Goal: Transaction & Acquisition: Purchase product/service

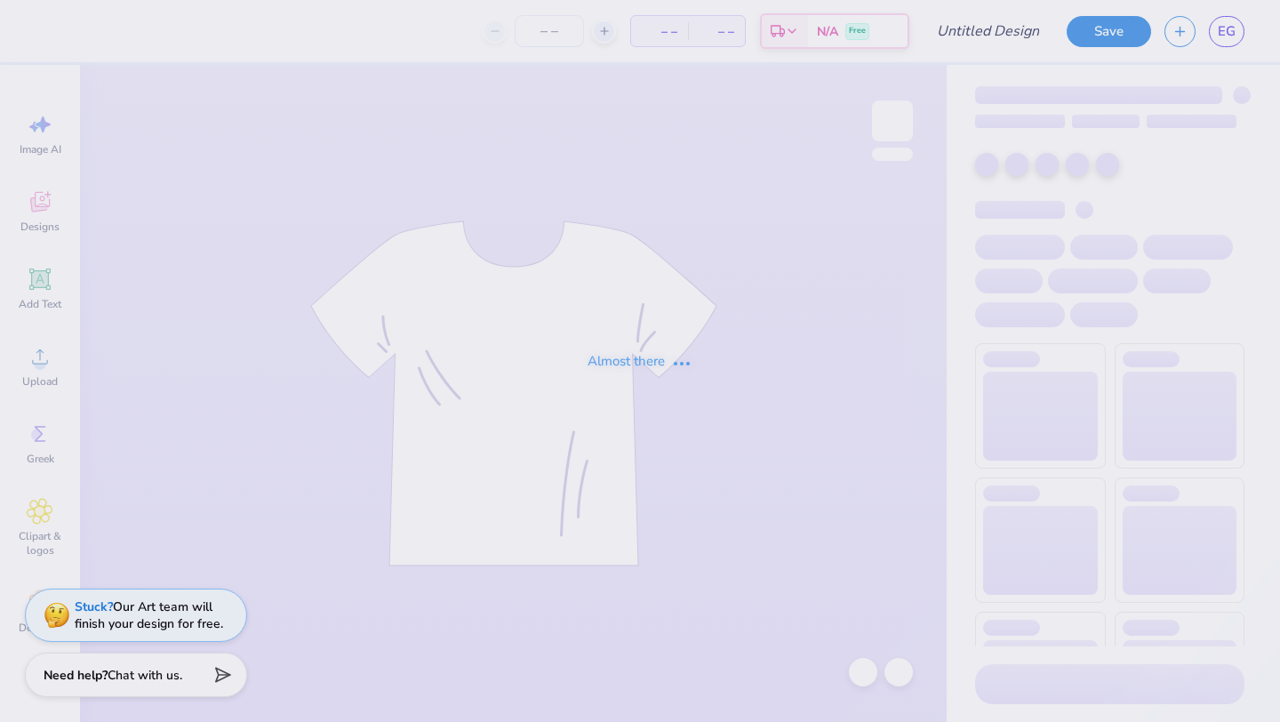
type input "Designs for UDC"
type input "12"
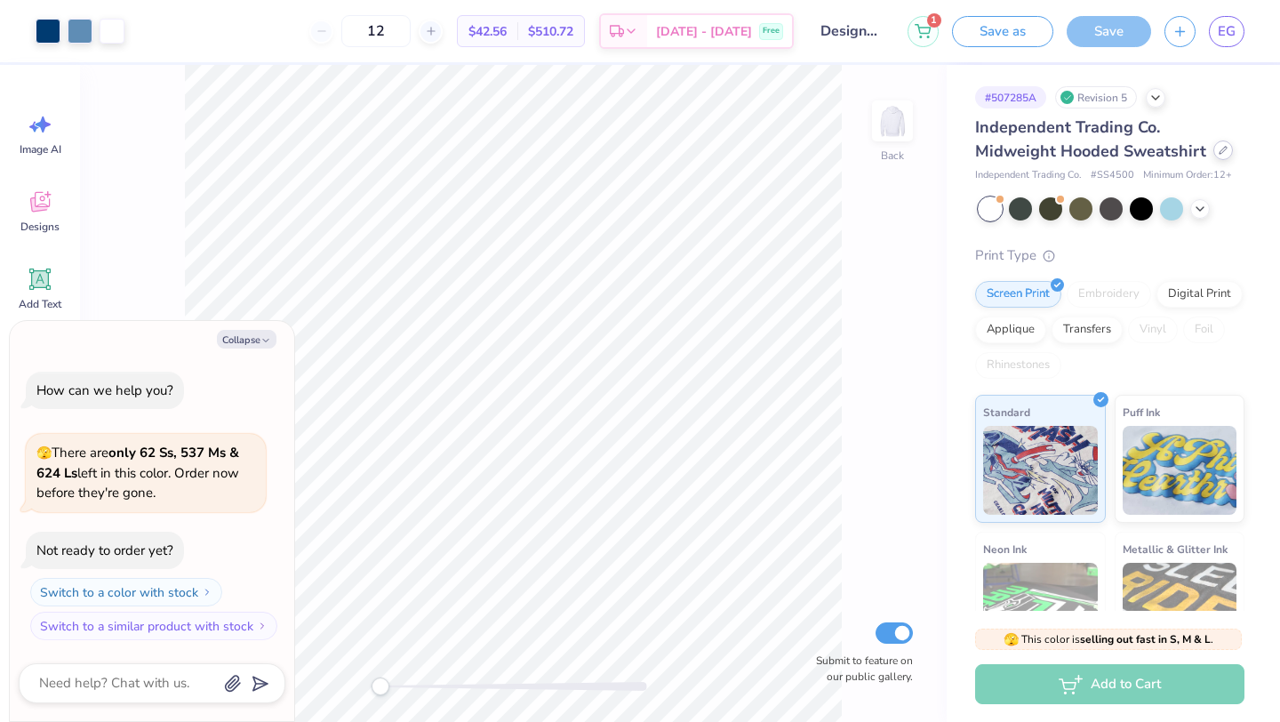
click at [1218, 149] on icon at bounding box center [1222, 150] width 9 height 9
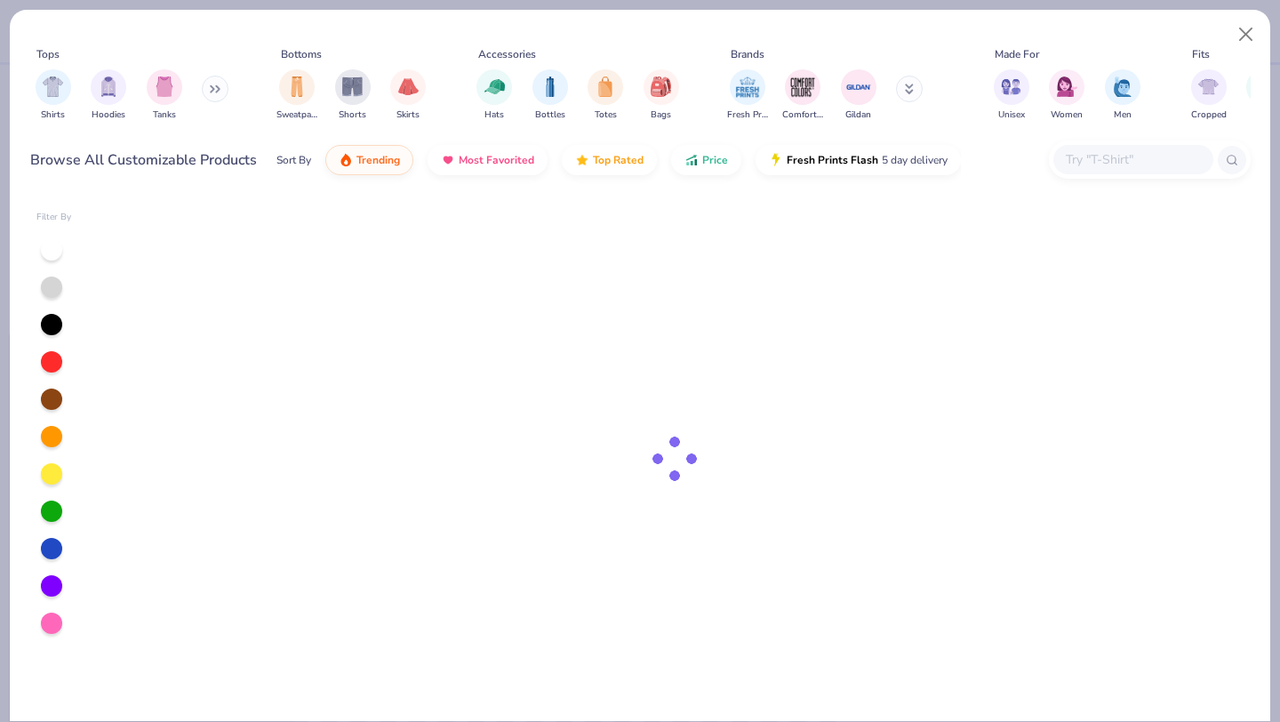
type textarea "x"
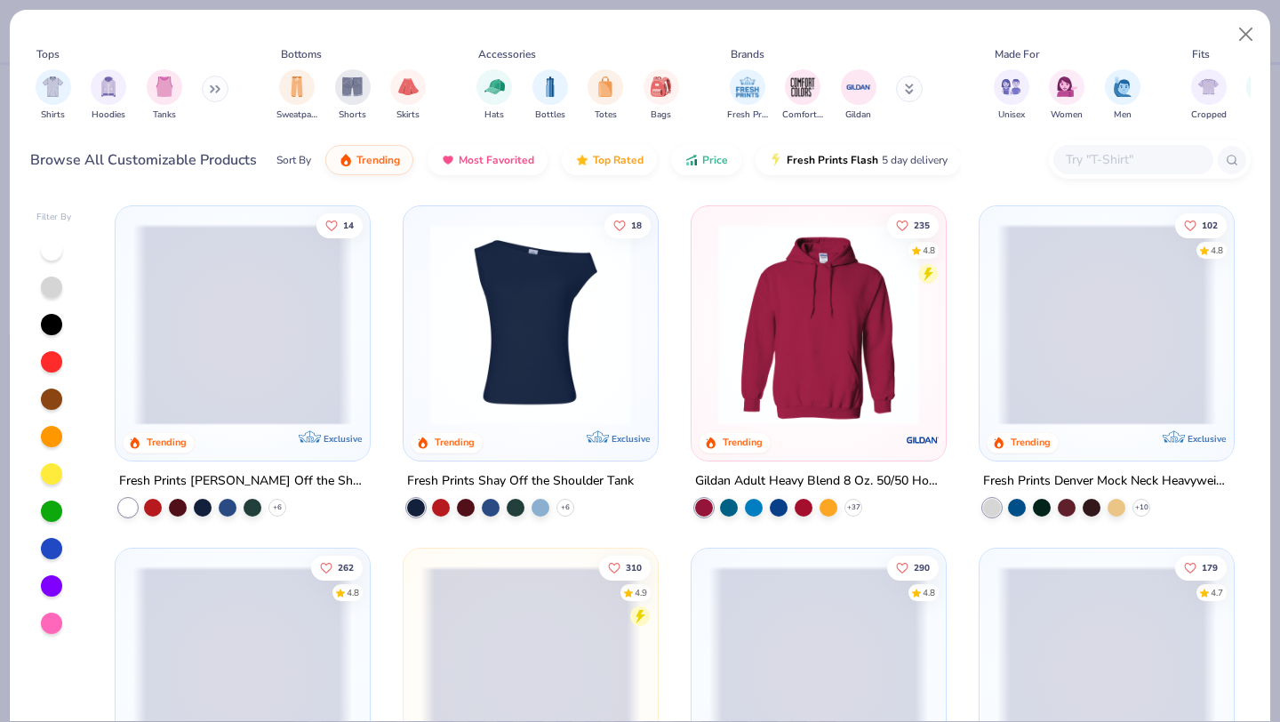
click at [1112, 170] on input "text" at bounding box center [1132, 159] width 137 height 20
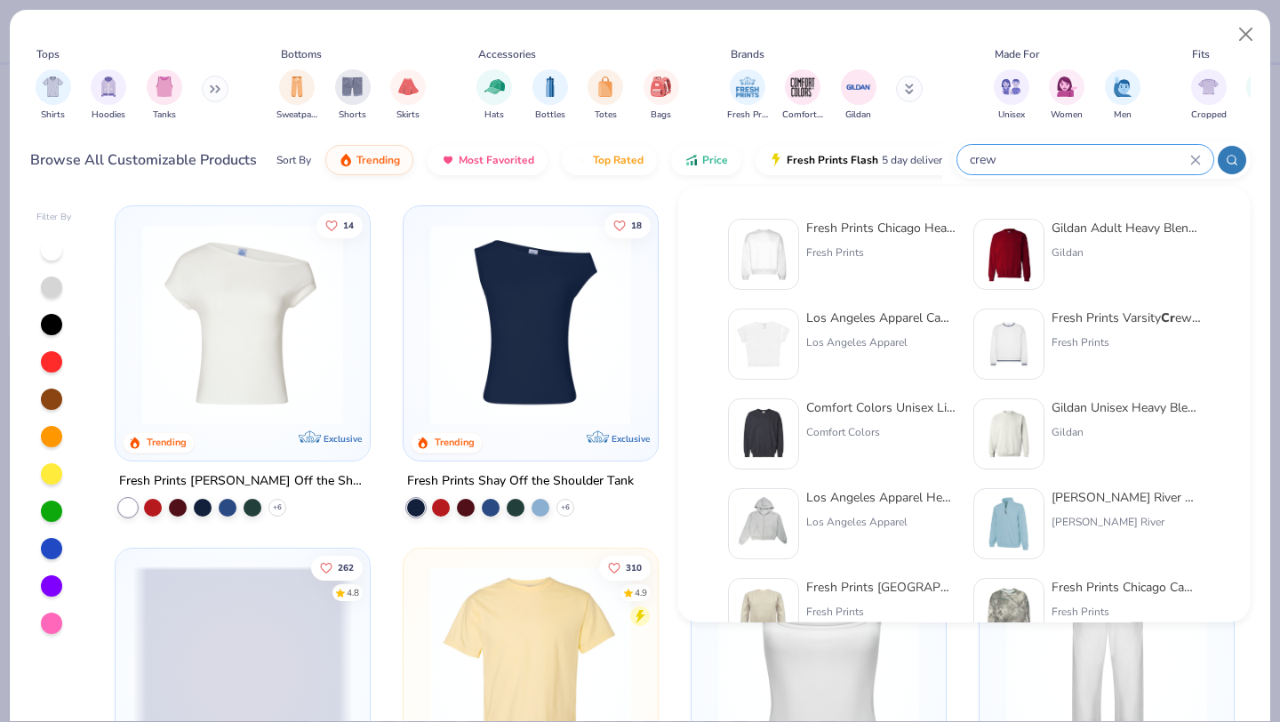
type input "crew"
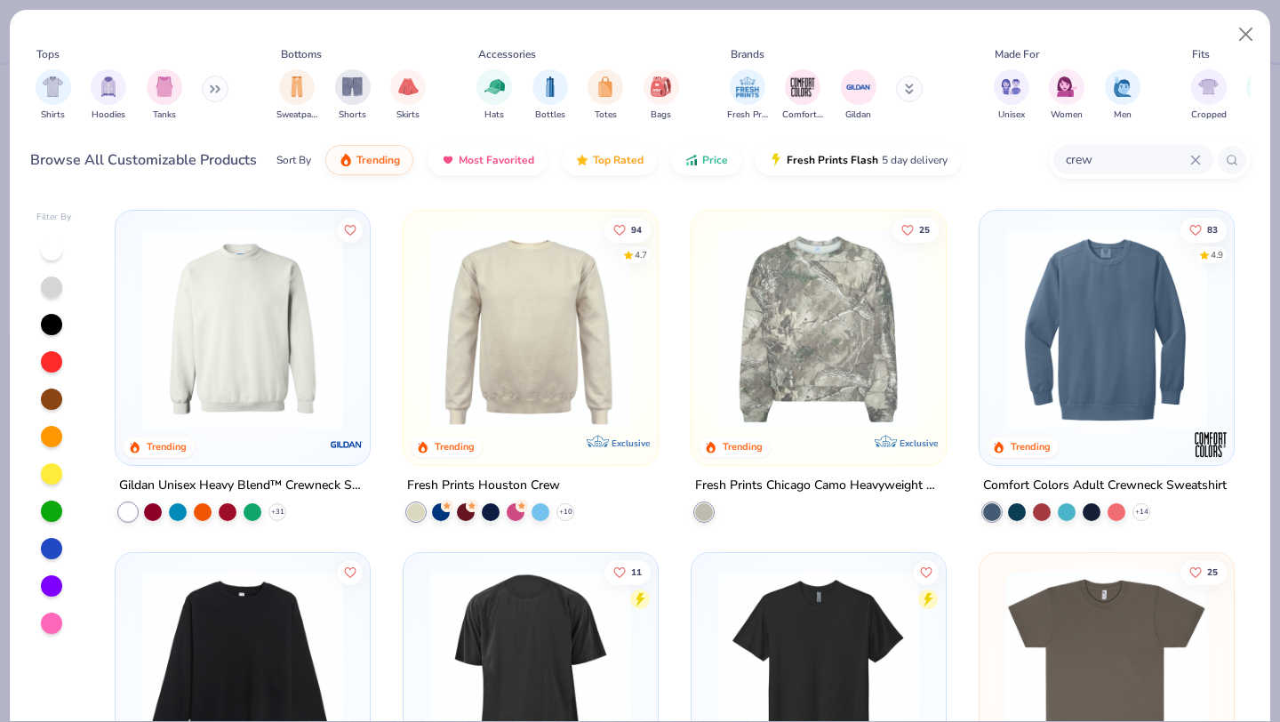
scroll to position [339, 0]
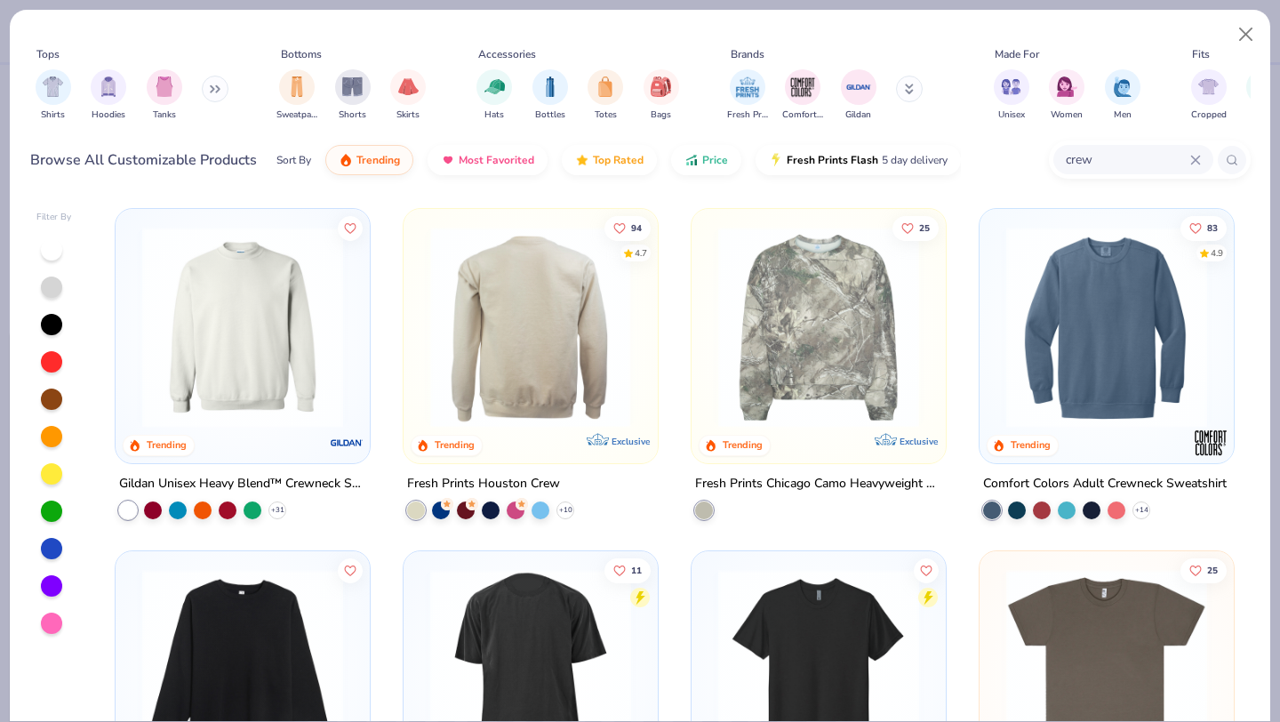
click at [583, 355] on img at bounding box center [530, 327] width 219 height 201
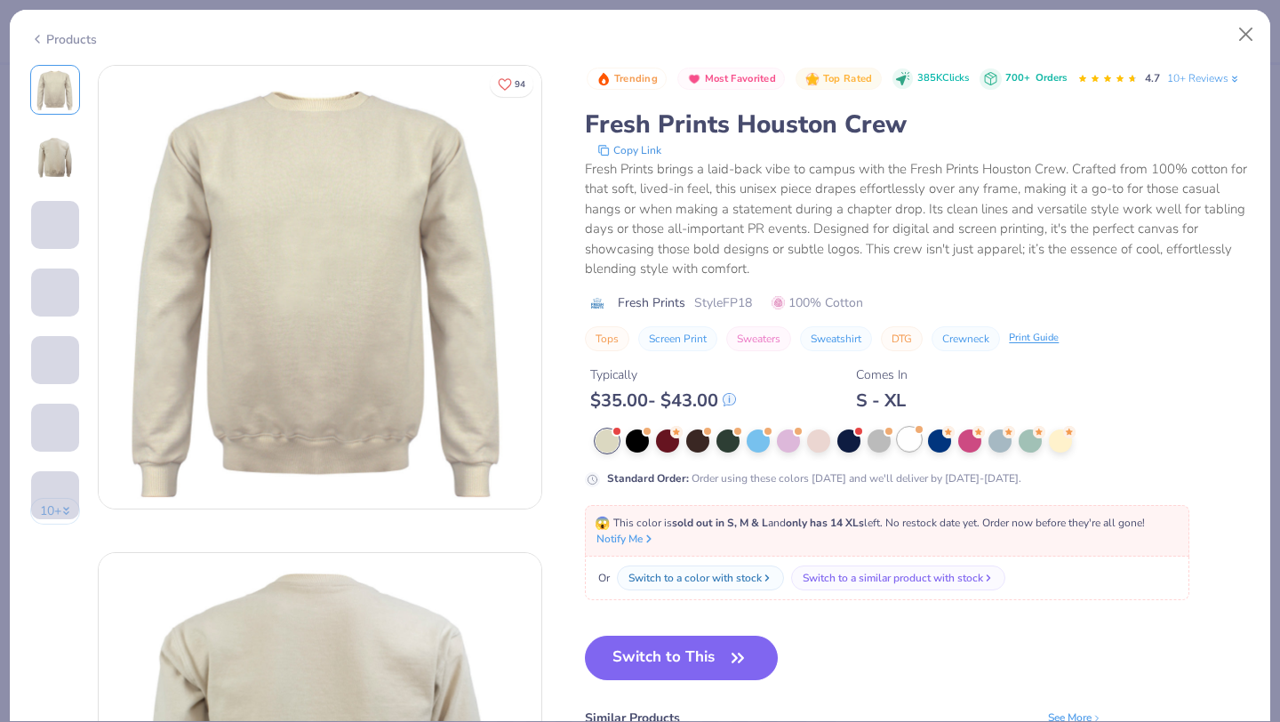
click at [911, 450] on div at bounding box center [908, 438] width 23 height 23
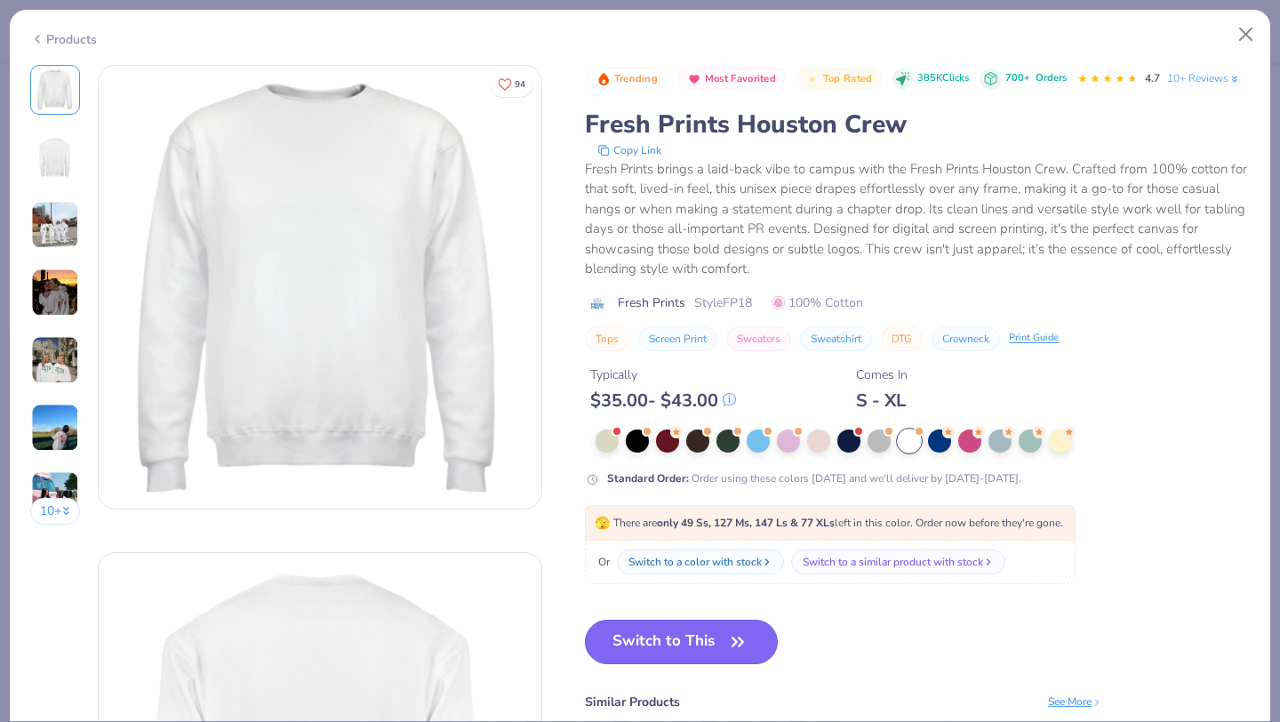
click at [718, 633] on button "Switch to This" at bounding box center [681, 641] width 193 height 44
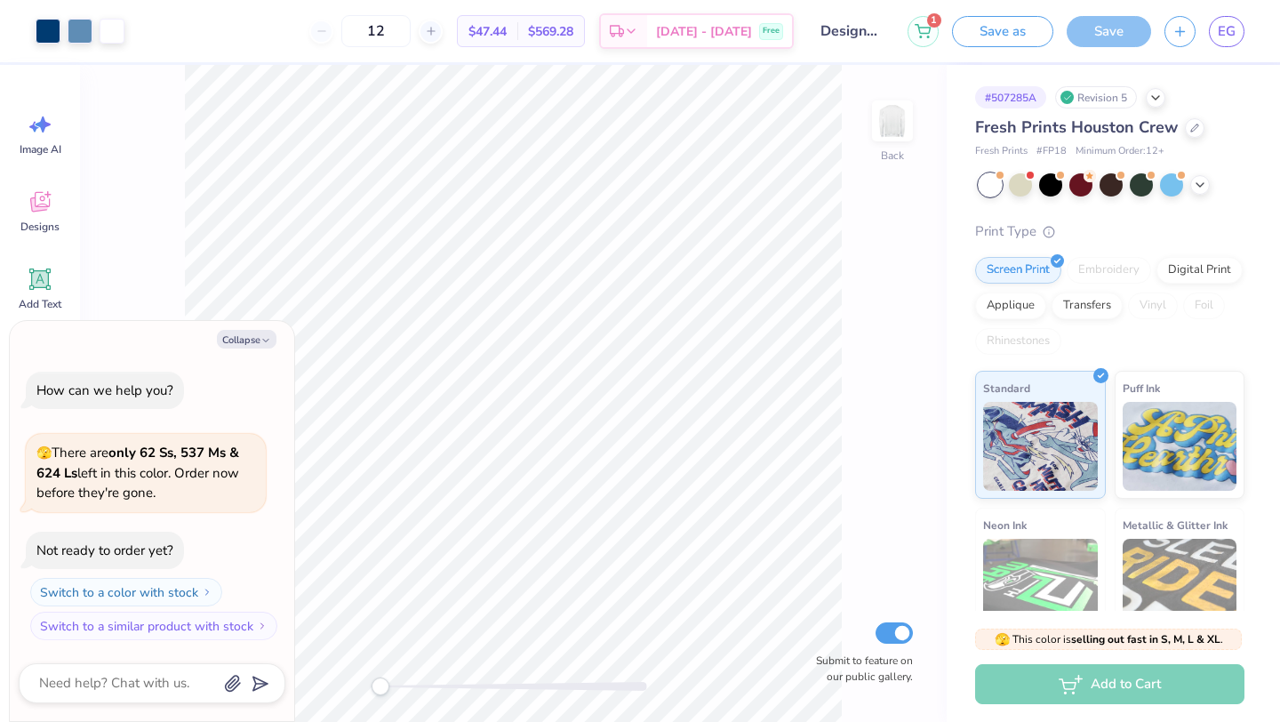
click at [1192, 114] on div "# 507285A Revision 5 Fresh Prints Houston Crew Fresh Prints # FP18 Minimum Orde…" at bounding box center [1112, 418] width 333 height 707
click at [1190, 125] on icon at bounding box center [1194, 126] width 9 height 9
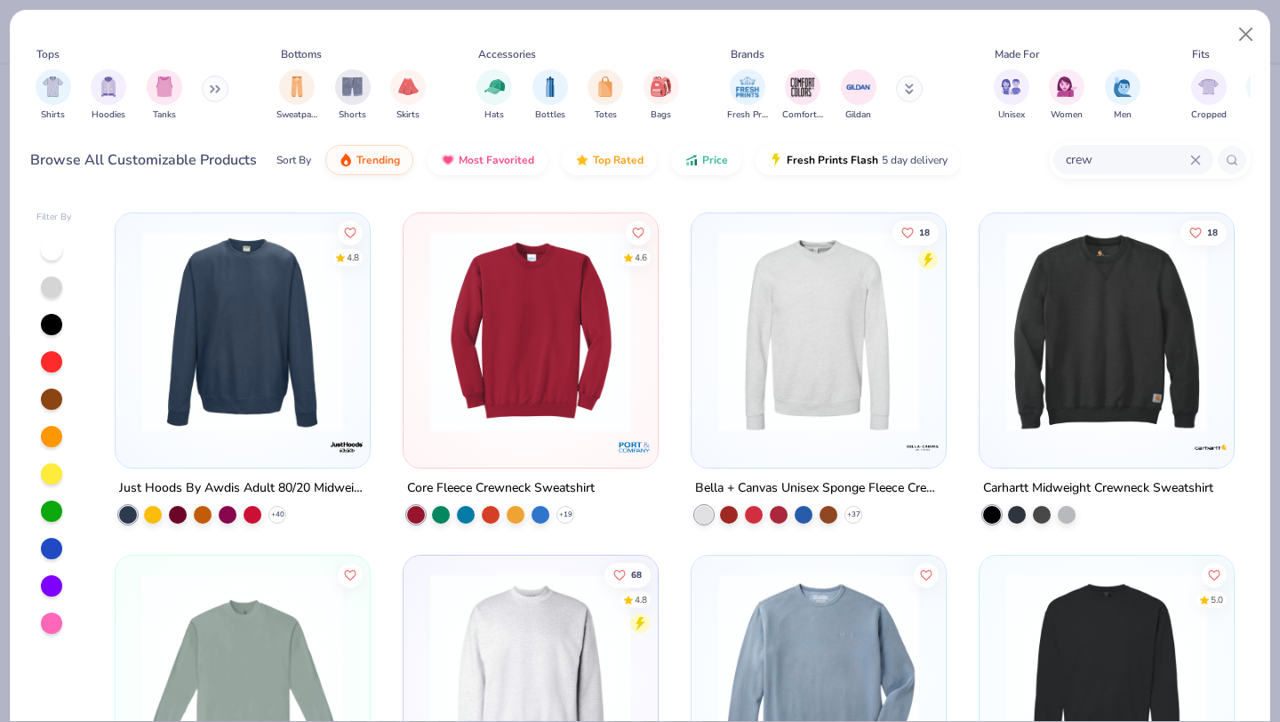
scroll to position [1368, 0]
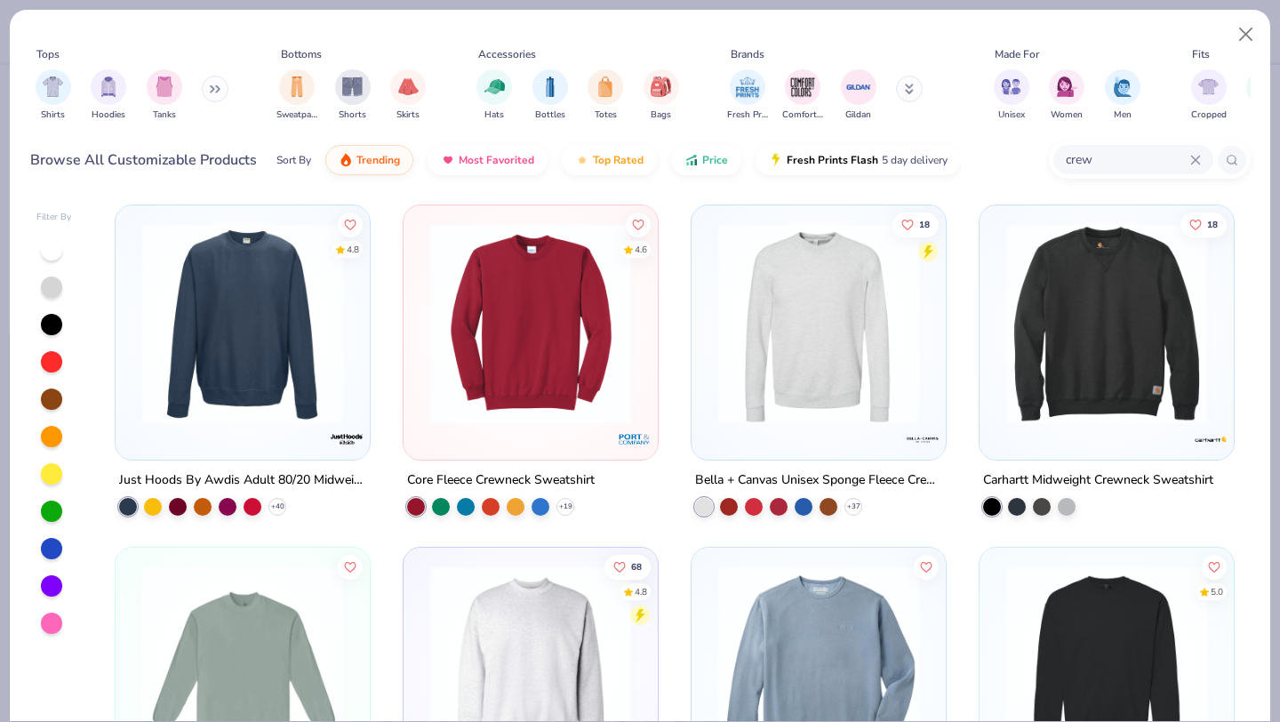
click at [761, 328] on img at bounding box center [818, 323] width 219 height 201
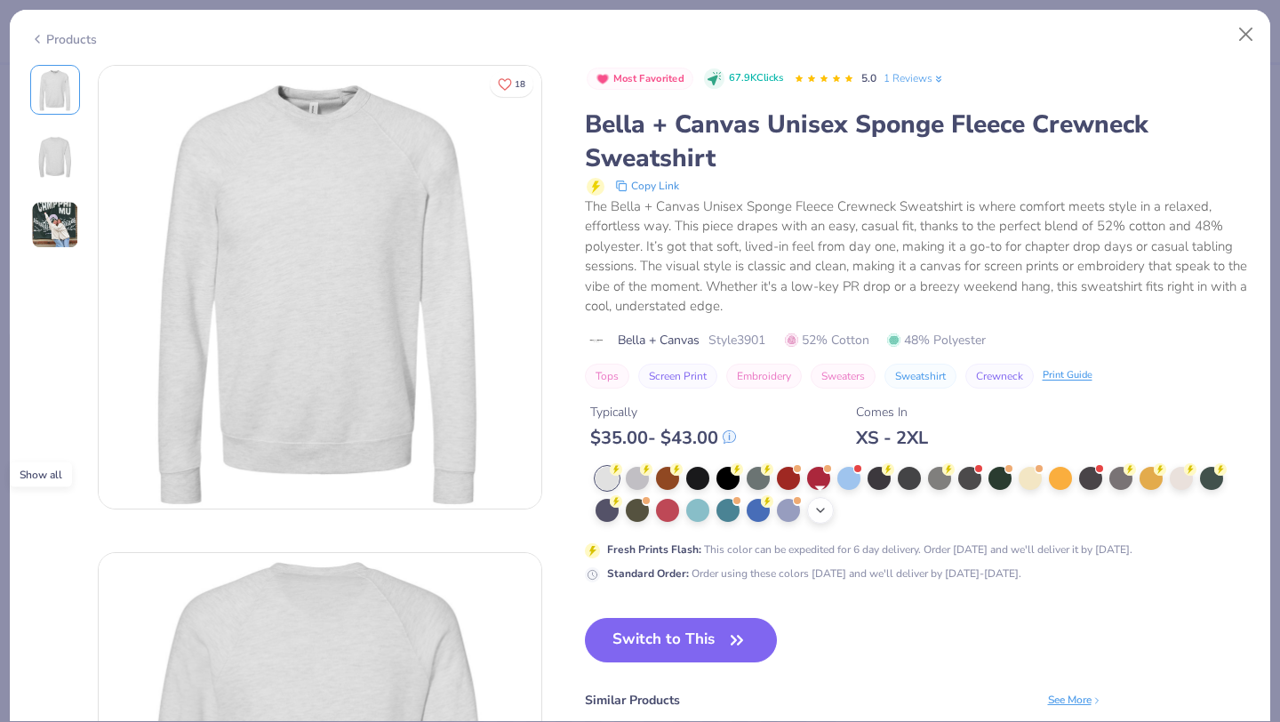
click at [820, 519] on div "+ 15" at bounding box center [820, 510] width 27 height 27
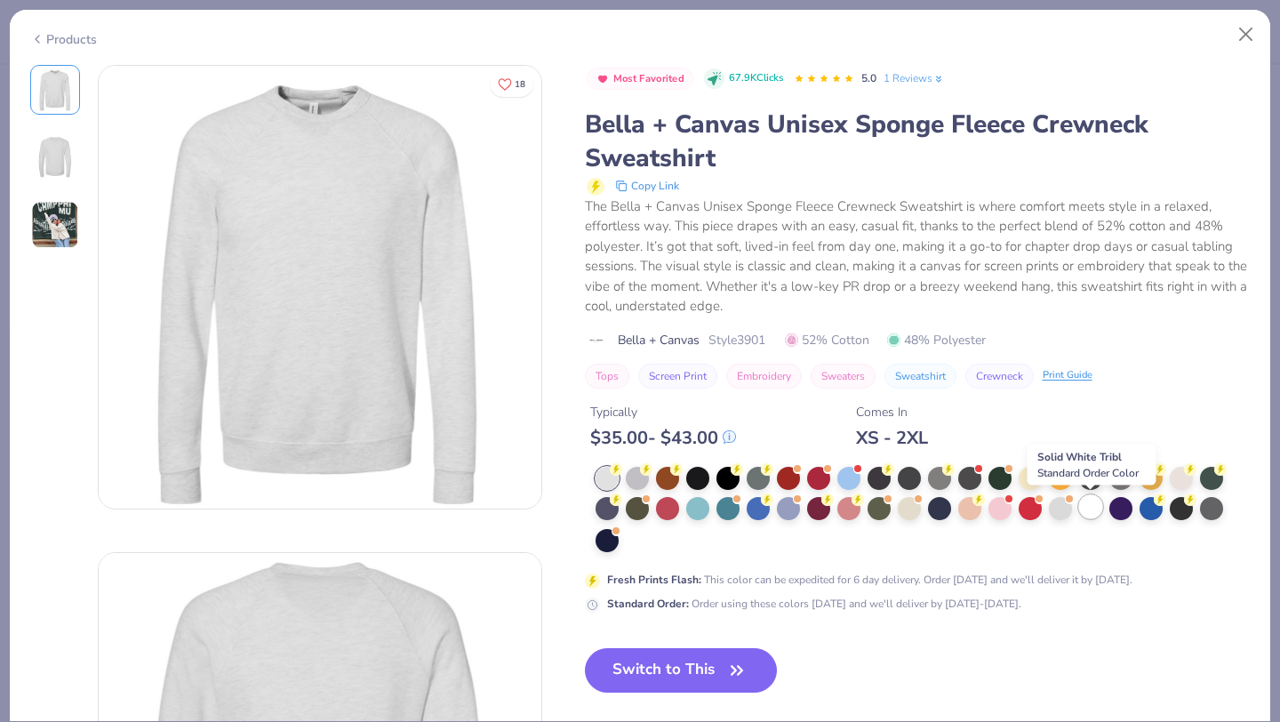
click at [1085, 509] on div at bounding box center [1090, 506] width 23 height 23
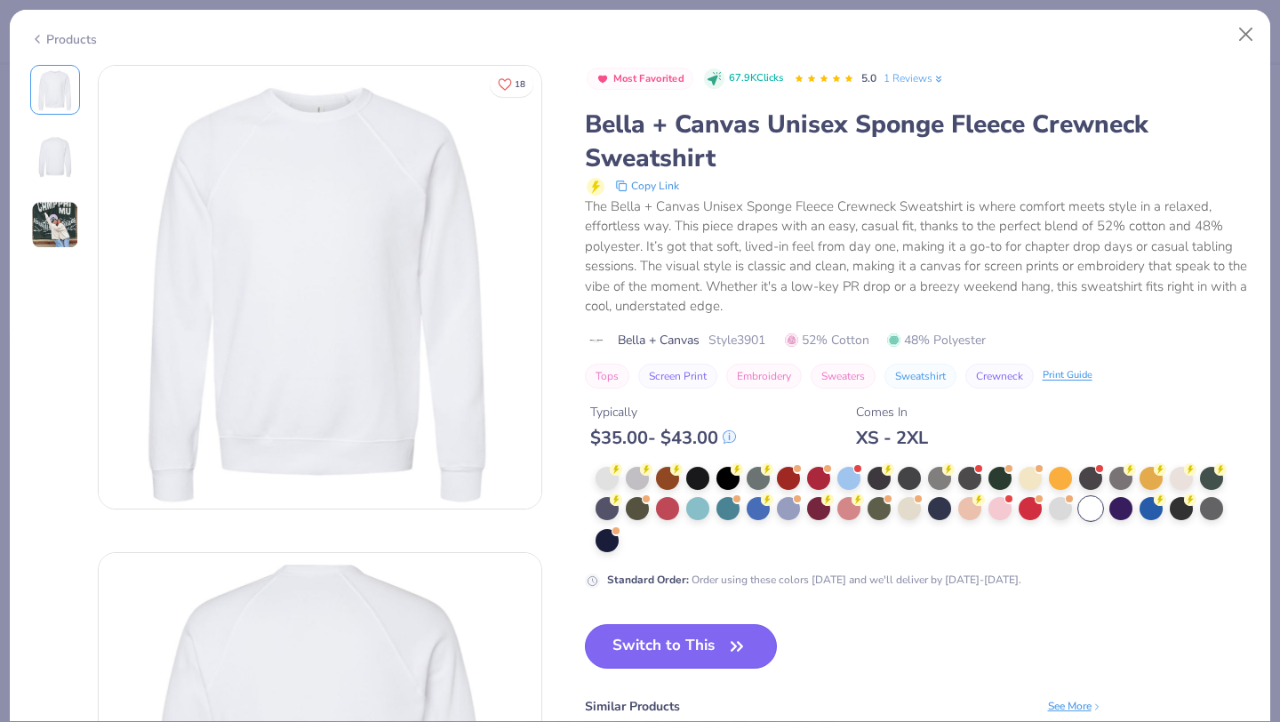
click at [665, 643] on button "Switch to This" at bounding box center [681, 646] width 193 height 44
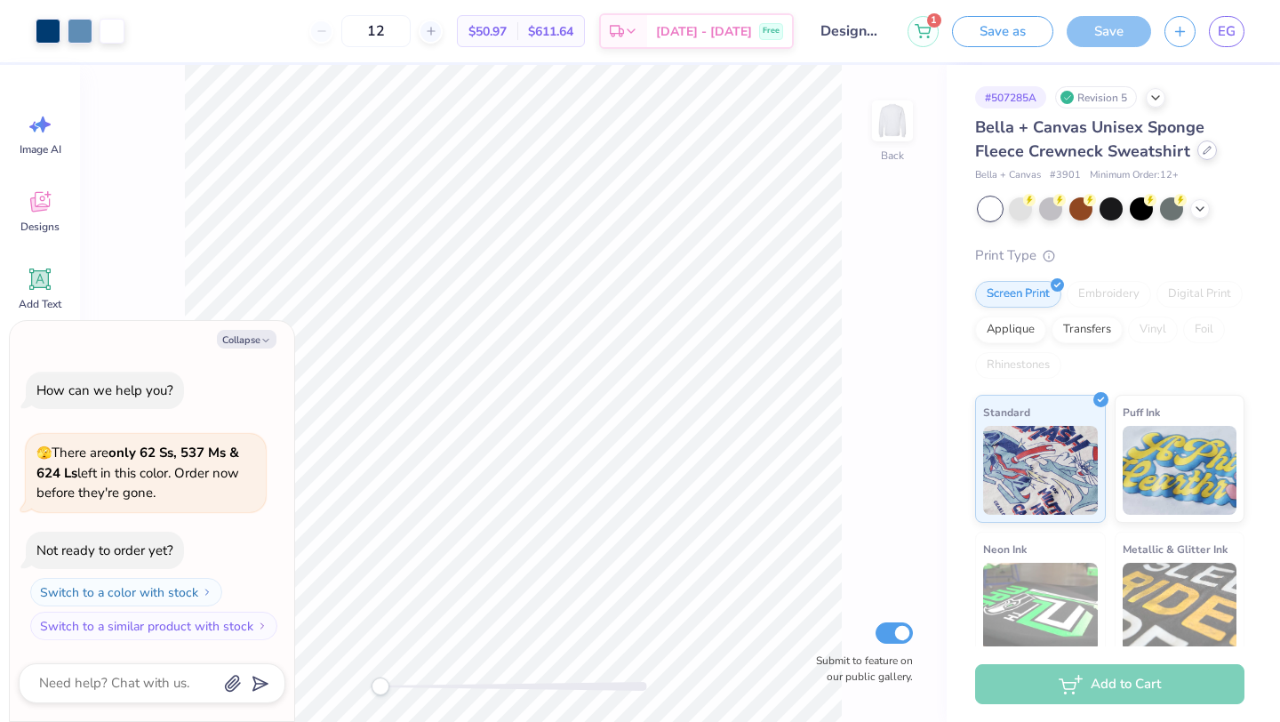
click at [1199, 158] on div at bounding box center [1207, 150] width 20 height 20
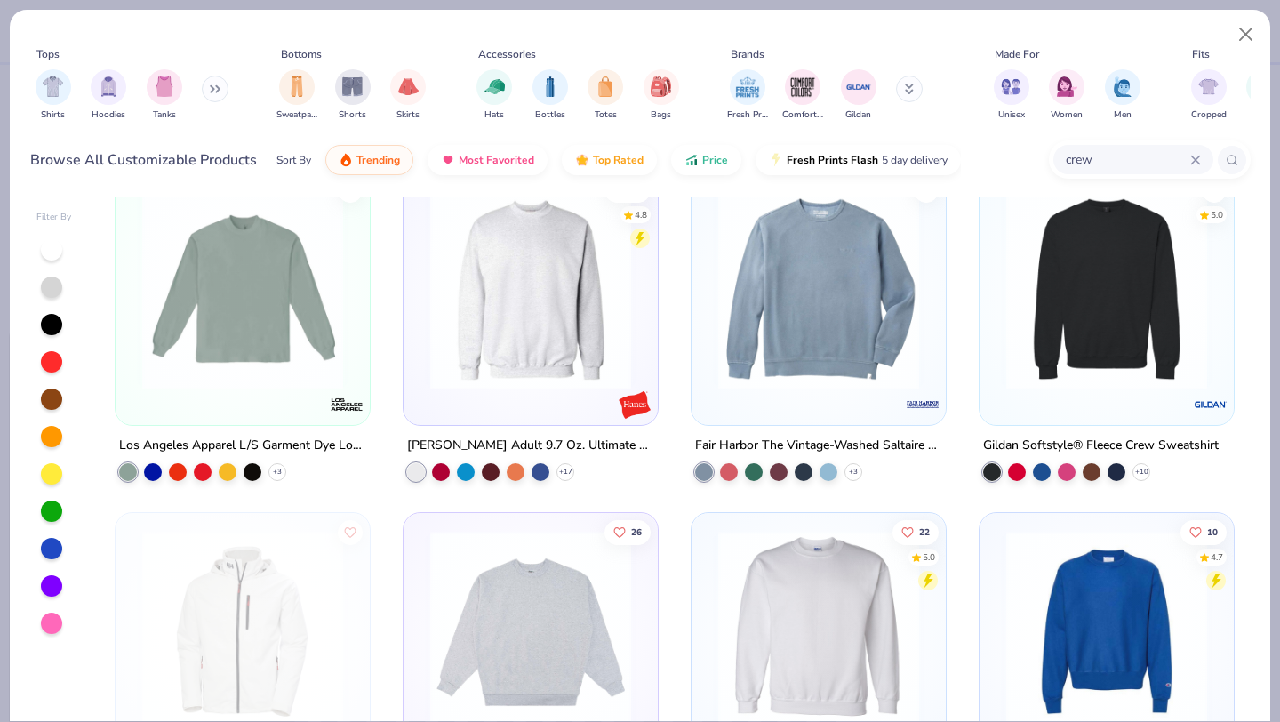
scroll to position [1678, 0]
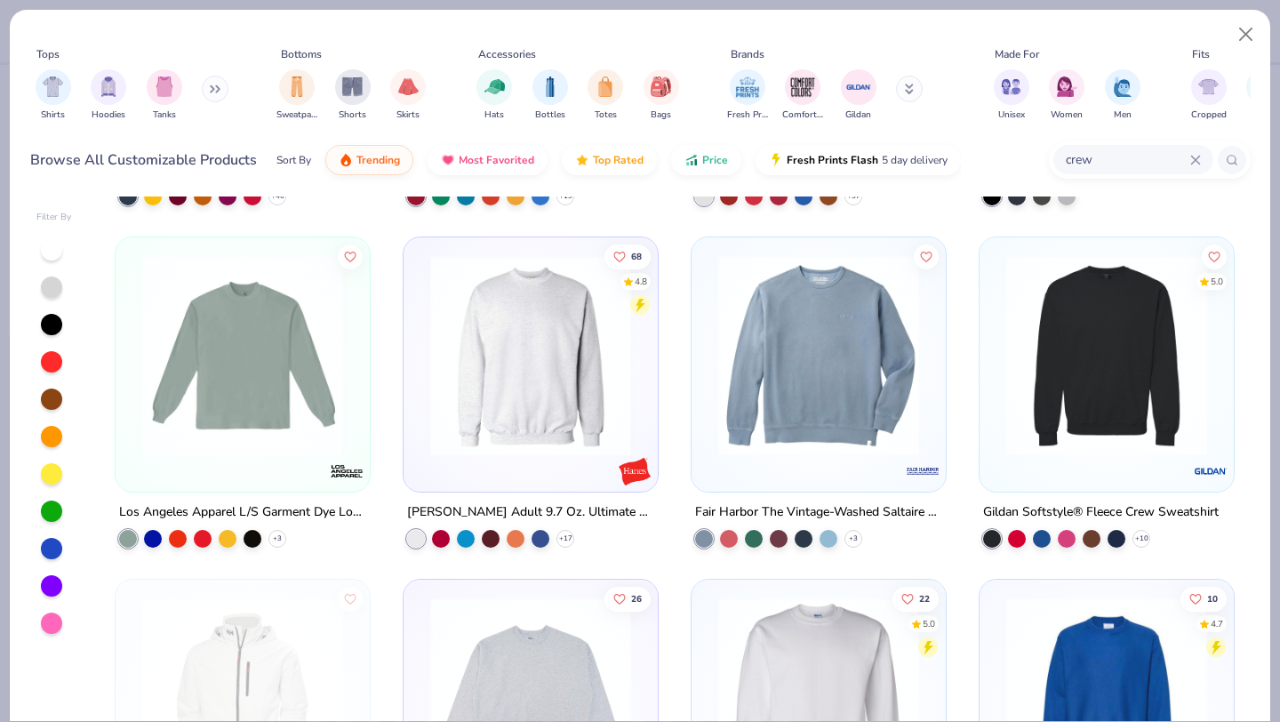
click at [526, 384] on img at bounding box center [530, 355] width 219 height 201
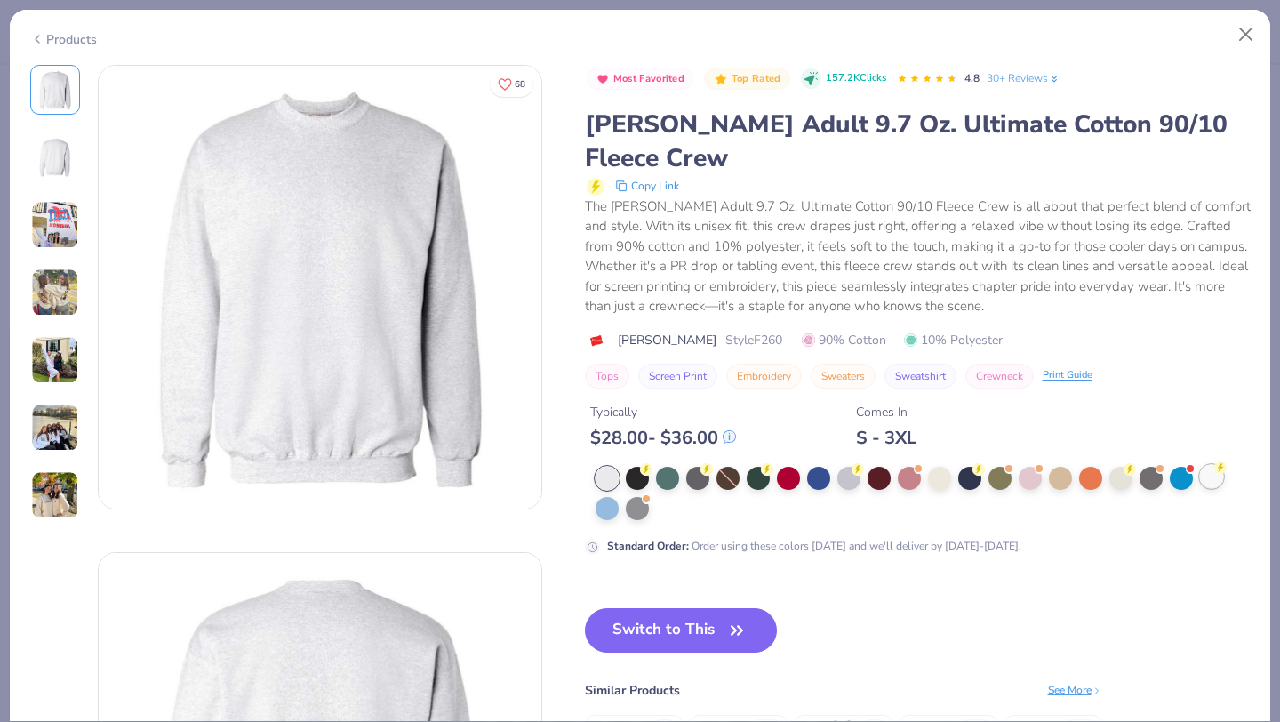
click at [1219, 465] on div at bounding box center [1211, 476] width 23 height 23
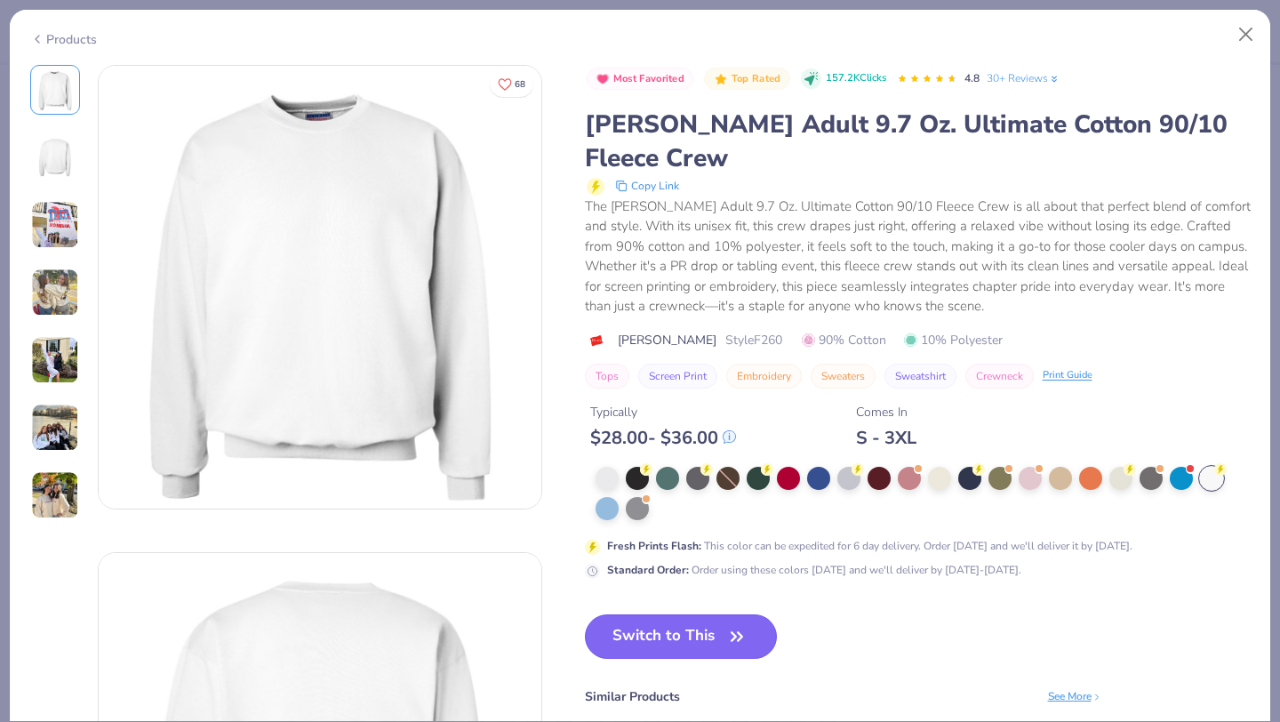
click at [701, 614] on button "Switch to This" at bounding box center [681, 636] width 193 height 44
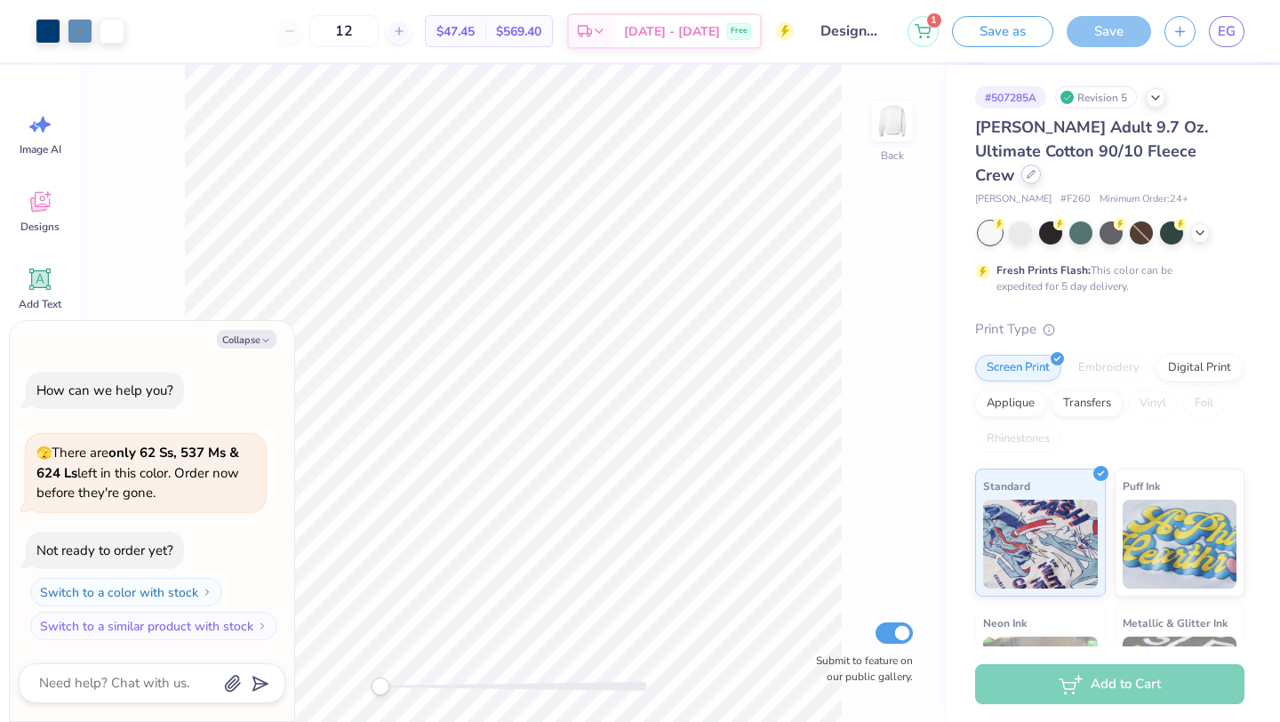
click at [1041, 164] on div at bounding box center [1031, 174] width 20 height 20
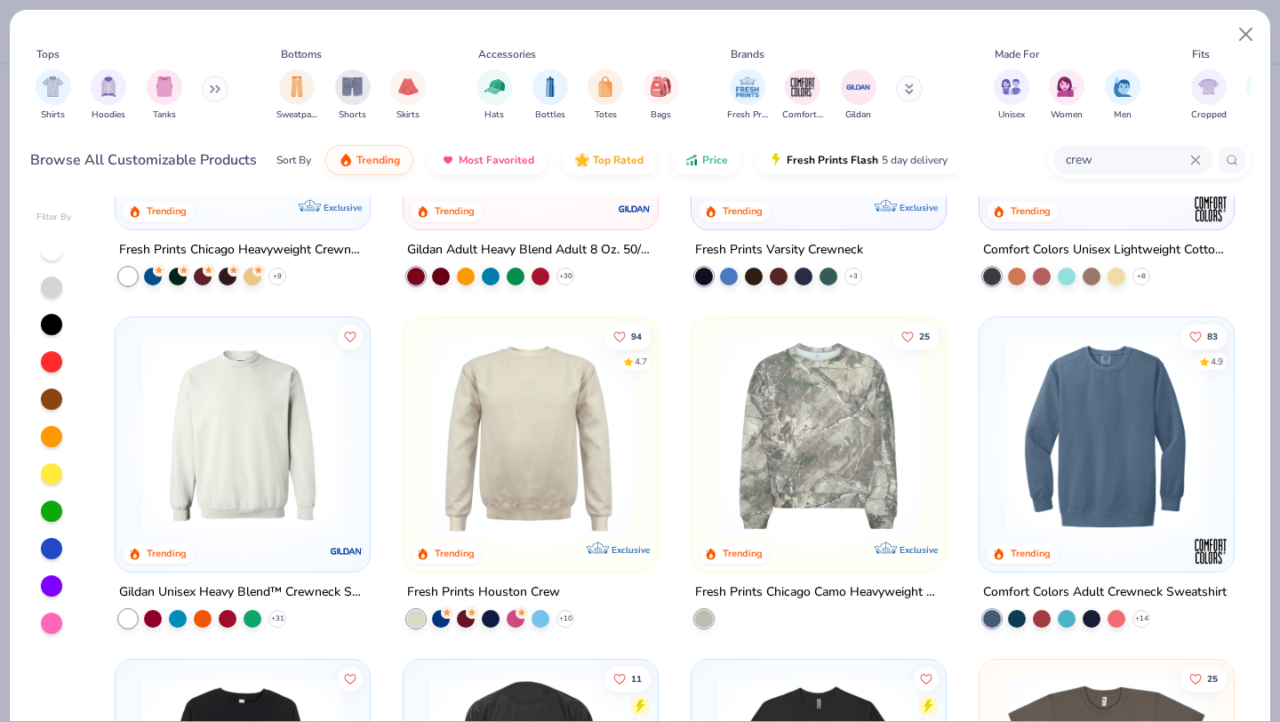
scroll to position [232, 0]
click at [1055, 439] on img at bounding box center [1106, 434] width 219 height 201
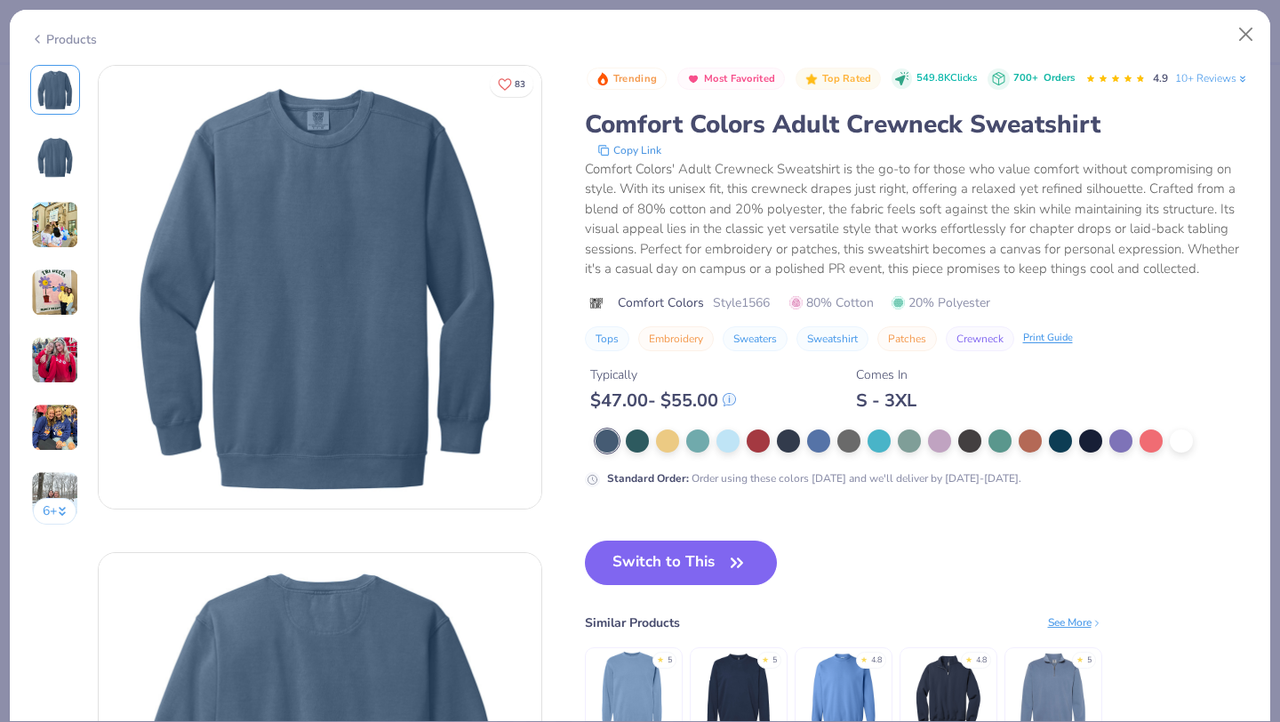
click at [53, 34] on div "Products" at bounding box center [63, 39] width 67 height 19
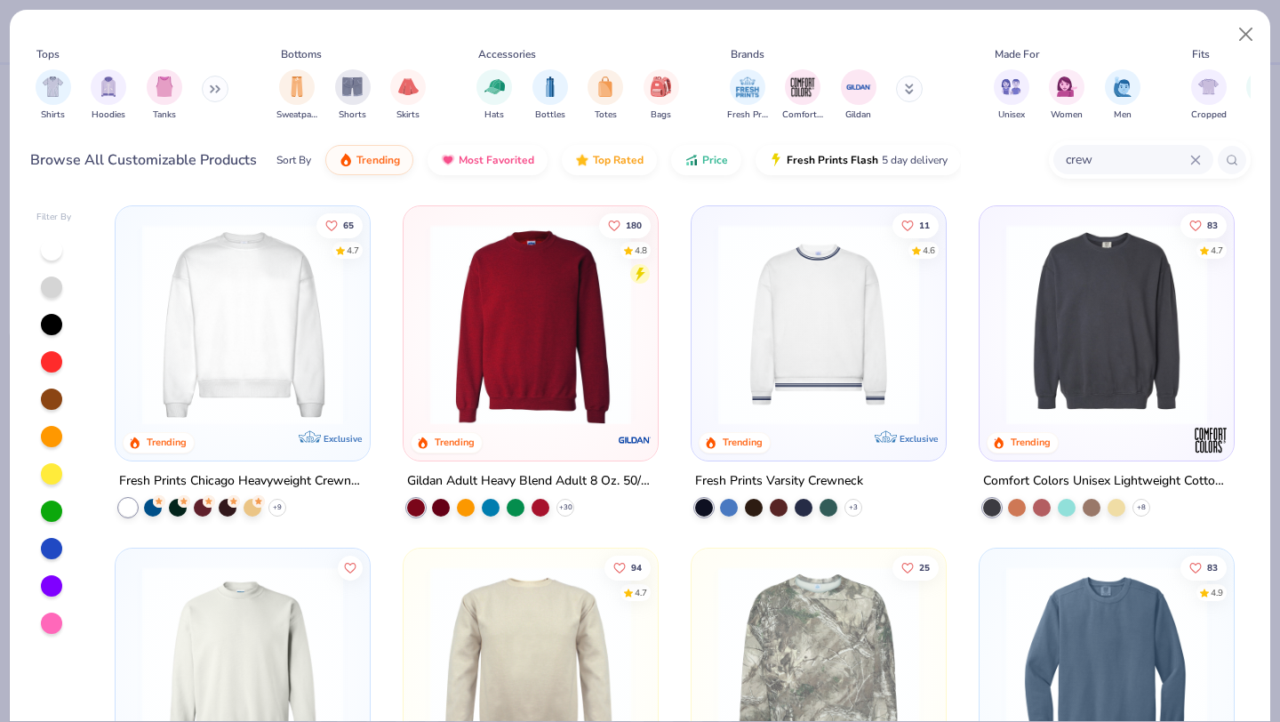
click at [1146, 371] on img at bounding box center [1106, 324] width 219 height 201
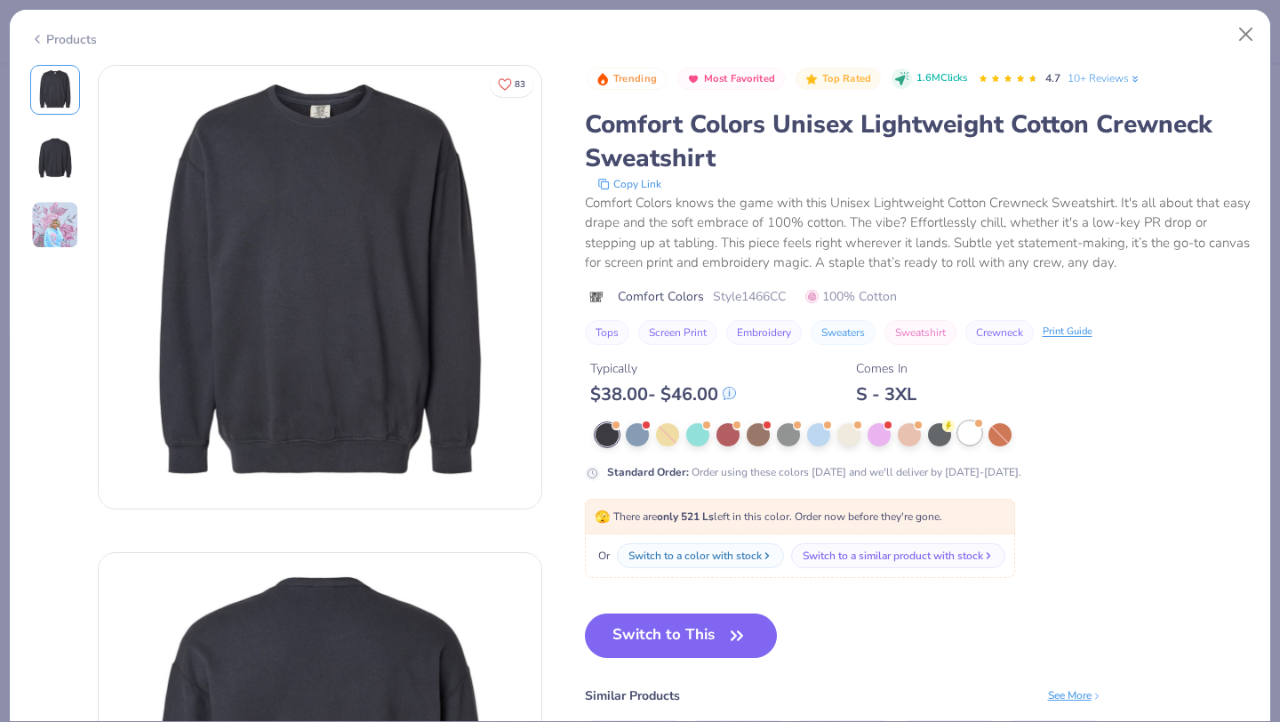
click at [961, 435] on div at bounding box center [969, 432] width 23 height 23
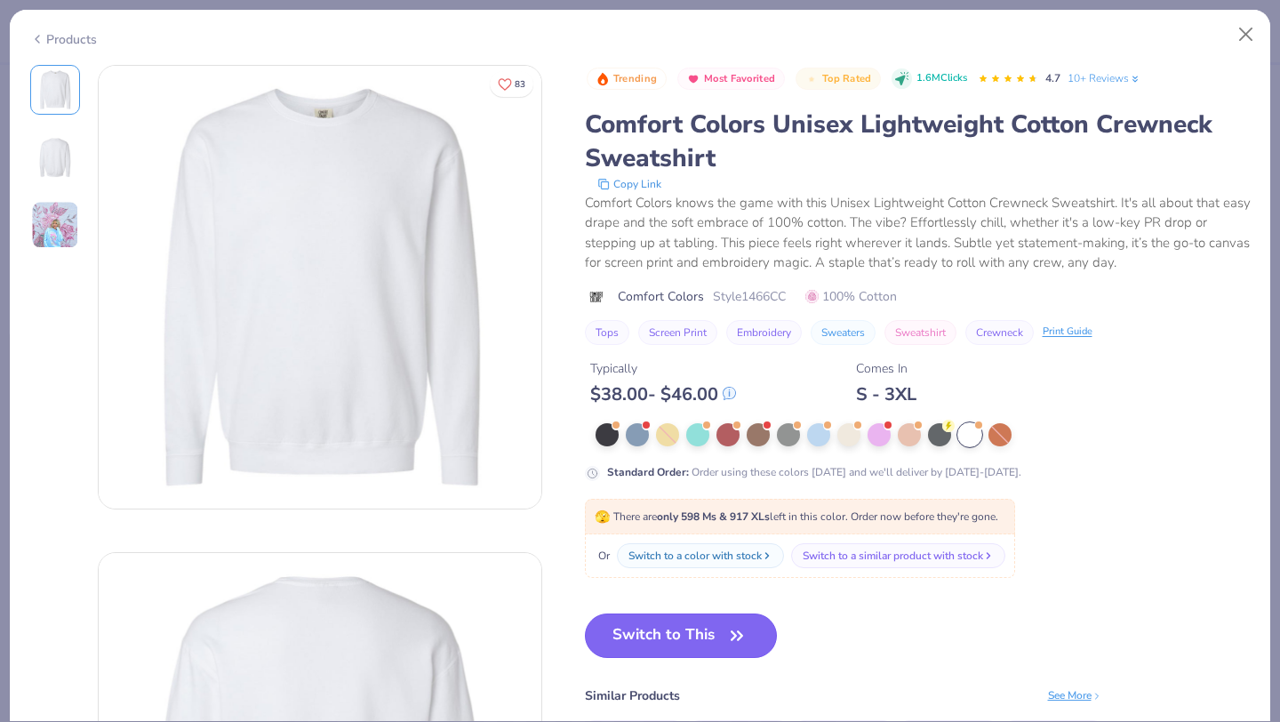
click at [668, 639] on button "Switch to This" at bounding box center [681, 635] width 193 height 44
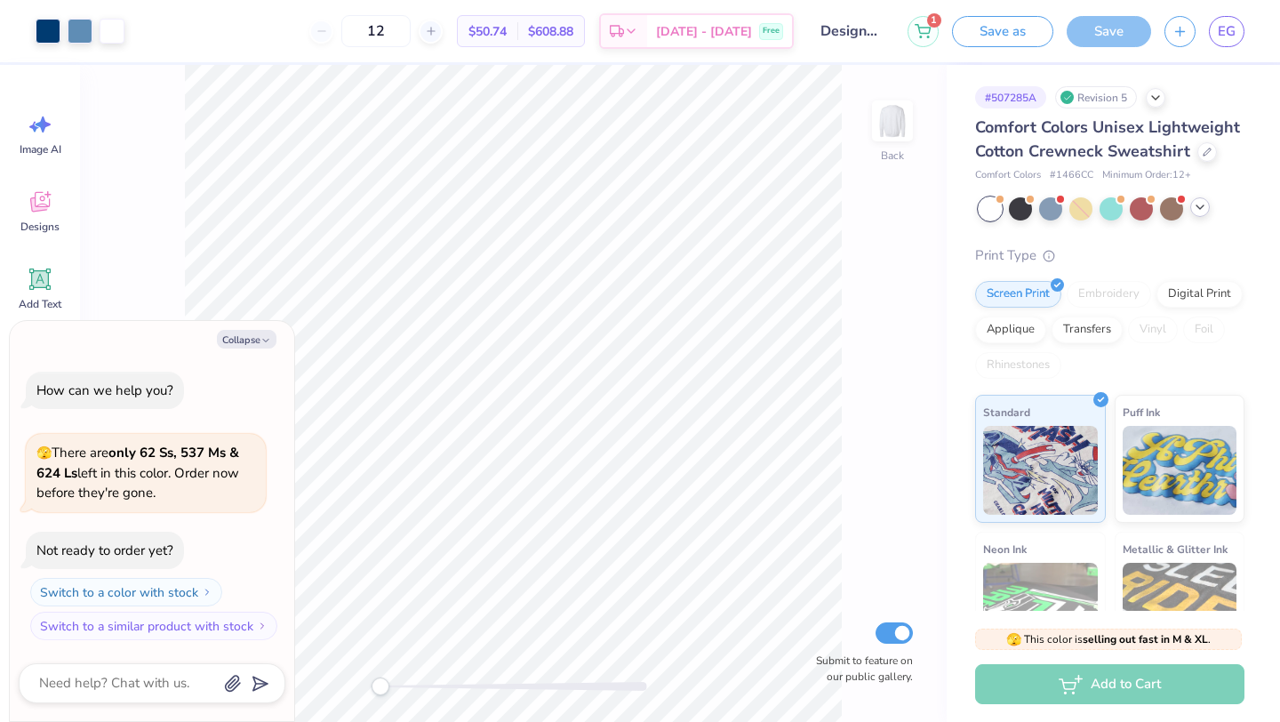
click at [1204, 203] on icon at bounding box center [1199, 207] width 14 height 14
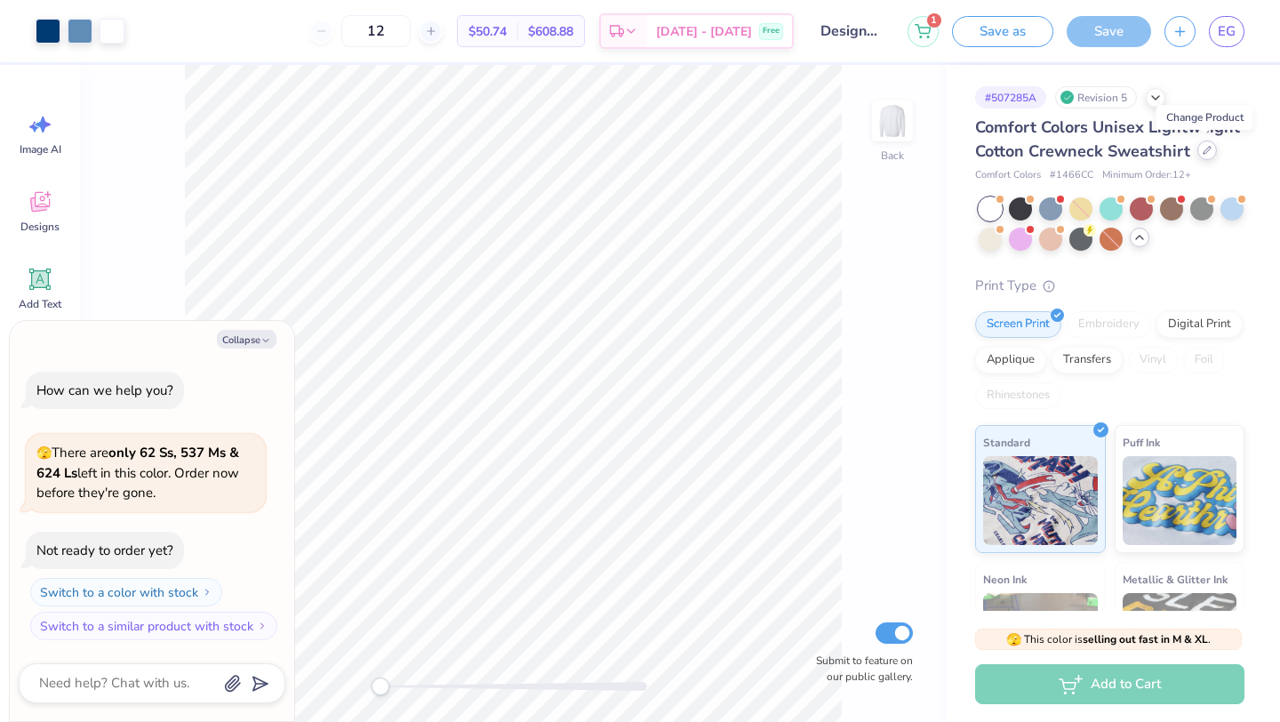
click at [1203, 154] on icon at bounding box center [1206, 150] width 9 height 9
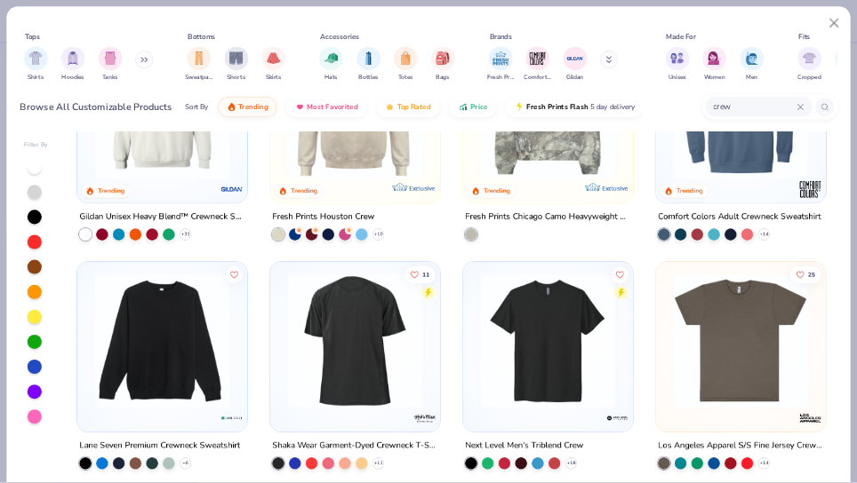
scroll to position [613, 0]
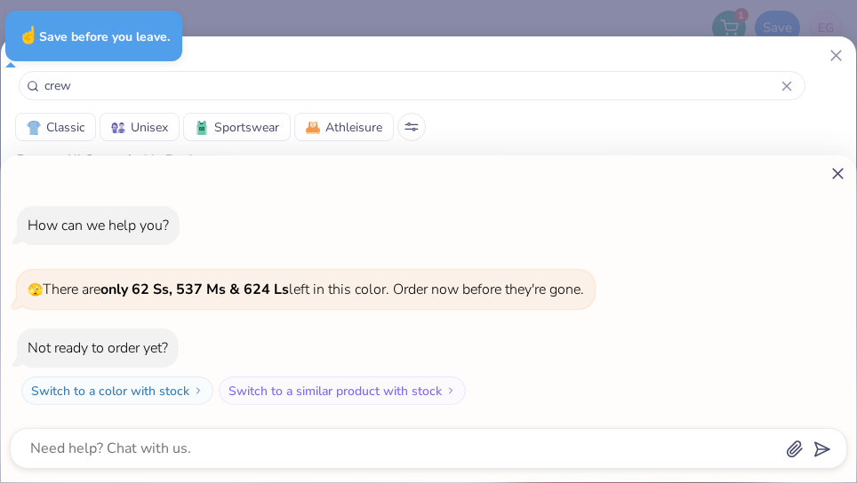
type textarea "x"
